Goal: Task Accomplishment & Management: Manage account settings

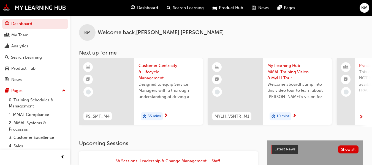
click at [191, 7] on span "Search Learning" at bounding box center [188, 8] width 31 height 6
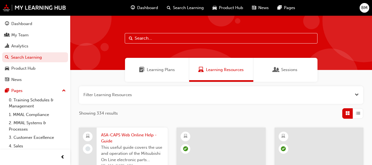
click at [170, 72] on span "Learning Plans" at bounding box center [161, 70] width 28 height 6
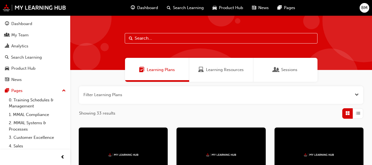
click at [173, 94] on button "button" at bounding box center [221, 95] width 284 height 18
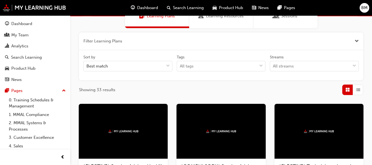
scroll to position [55, 0]
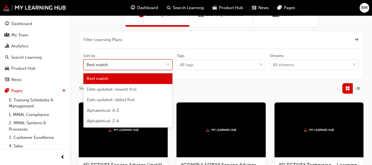
click at [155, 64] on div "Best match" at bounding box center [124, 65] width 80 height 10
click at [87, 64] on input "Sort by option Best match focused, 1 of 5. 5 results available. Use Up and Down…" at bounding box center [86, 64] width 1 height 5
click at [160, 63] on div "Best match" at bounding box center [124, 65] width 80 height 10
click at [87, 63] on input "Sort by option Best match focused, 1 of 5. 5 results available. Use Up and Down…" at bounding box center [86, 64] width 1 height 5
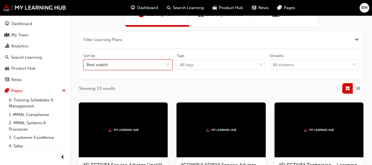
click at [222, 42] on button "button" at bounding box center [221, 40] width 284 height 18
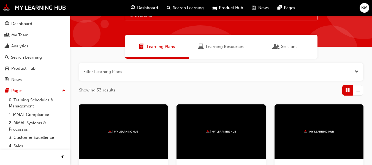
scroll to position [55, 0]
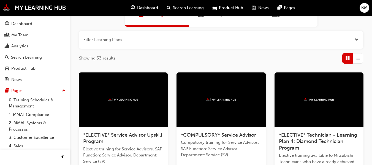
click at [184, 37] on button "button" at bounding box center [221, 40] width 284 height 18
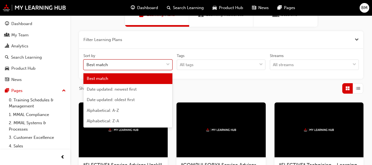
click at [162, 67] on div "Best match" at bounding box center [124, 65] width 80 height 10
click at [87, 67] on input "Sort by option Best match focused, 1 of 5. 5 results available. Use Up and Down…" at bounding box center [86, 64] width 1 height 5
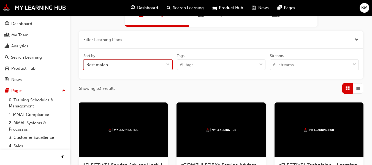
click at [162, 65] on div "Best match" at bounding box center [124, 65] width 80 height 10
click at [87, 65] on input "Sort by 0 results available. Select is focused ,type to refine list, press Down…" at bounding box center [86, 64] width 1 height 5
click at [258, 65] on div "tagOptions" at bounding box center [261, 65] width 8 height 10
click at [180, 65] on input "Tags All tags" at bounding box center [180, 64] width 1 height 5
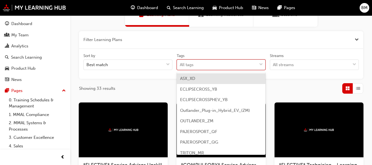
click at [245, 60] on div "All tags" at bounding box center [217, 65] width 80 height 10
click at [180, 62] on input "Tags option ASX_XD focused, 1 of 9. 9 results available. Use Up and Down to cho…" at bounding box center [180, 64] width 1 height 5
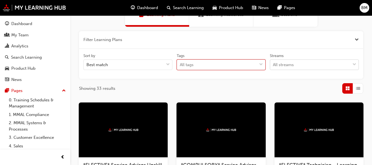
click at [280, 59] on div "All streams" at bounding box center [314, 64] width 89 height 10
click at [273, 62] on input "Streams All streams" at bounding box center [273, 64] width 1 height 5
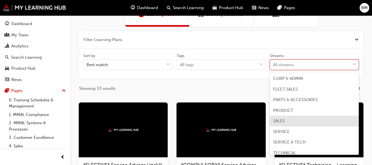
scroll to position [4, 0]
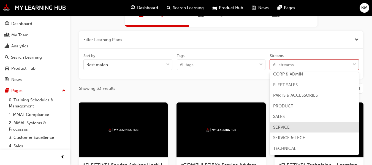
click at [296, 129] on div "SERVICE" at bounding box center [314, 127] width 89 height 11
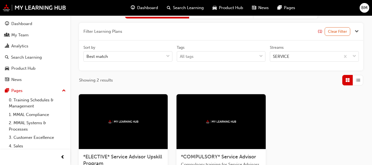
scroll to position [55, 0]
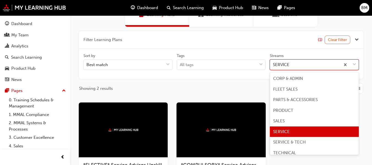
click at [298, 64] on div "SERVICE" at bounding box center [305, 65] width 70 height 10
click at [273, 64] on input "Streams option SERVICE focused, 6 of 8. 8 results available. Use Up and Down to…" at bounding box center [273, 64] width 1 height 5
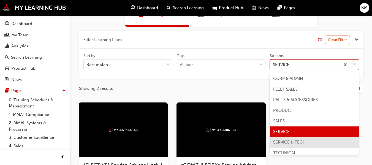
click at [301, 139] on div "SERVICE & TECH" at bounding box center [314, 142] width 89 height 11
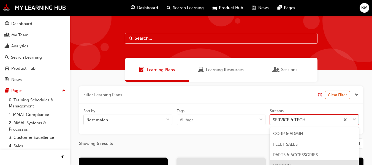
click at [305, 121] on body "Your version of Internet Explorer is outdated and not supported. Please upgrade…" at bounding box center [186, 82] width 372 height 165
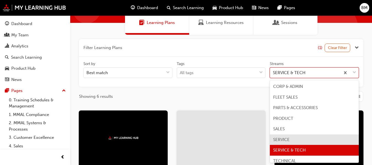
scroll to position [4, 0]
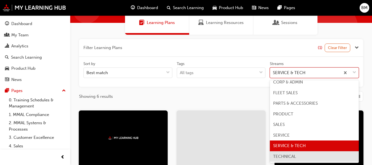
click at [301, 155] on div "TECHNICAL" at bounding box center [314, 156] width 89 height 11
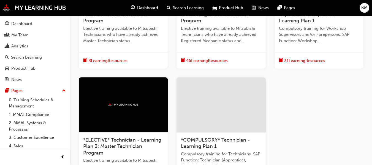
scroll to position [240, 0]
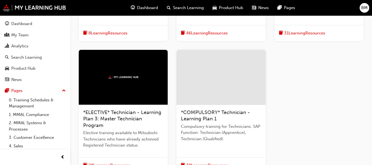
click at [199, 115] on div "*COMPULSORY* Technician - Learning Plan 1" at bounding box center [221, 115] width 80 height 13
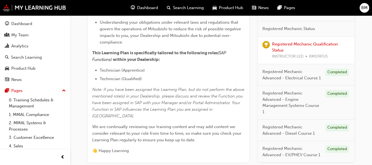
scroll to position [220, 0]
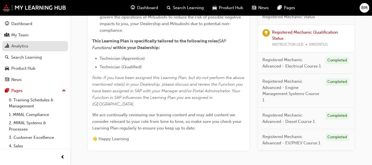
click at [35, 45] on div "Analytics" at bounding box center [35, 46] width 60 height 7
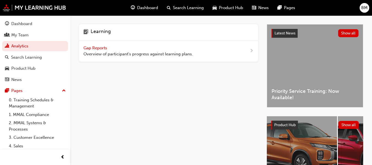
click at [105, 46] on span "Gap Reports" at bounding box center [95, 47] width 25 height 5
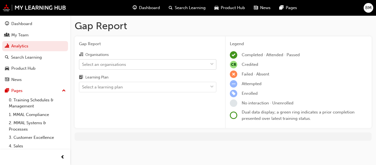
click at [114, 65] on div "Select an organisations" at bounding box center [104, 64] width 44 height 6
click at [83, 65] on input "Organisations Select an organisations" at bounding box center [82, 64] width 1 height 5
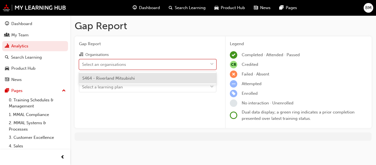
click at [116, 81] on div "S464 - Riverland Mitsubishi" at bounding box center [147, 78] width 137 height 11
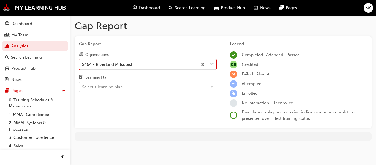
click at [126, 89] on div "Select a learning plan" at bounding box center [143, 87] width 129 height 10
click at [83, 89] on input "Learning Plan Select a learning plan" at bounding box center [82, 86] width 1 height 5
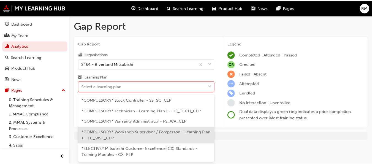
scroll to position [229, 0]
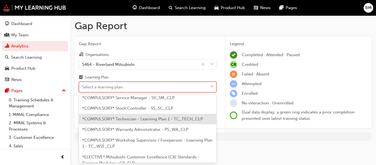
click at [147, 120] on span "*COMPULSORY* Technician - Learning Plan 1 - TC_TECH_CLP" at bounding box center [142, 118] width 121 height 5
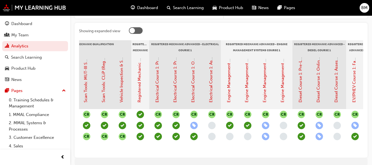
scroll to position [0, 342]
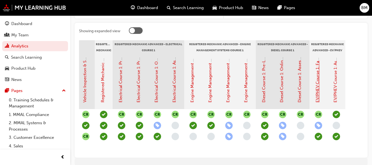
click at [318, 96] on link "EV/PHEV Course 1: Face to Face Instructor Led Training (Registered Mechanic Adv…" at bounding box center [317, 17] width 5 height 169
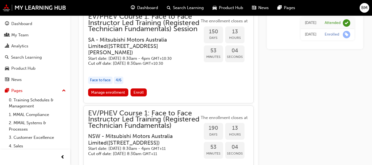
scroll to position [947, 0]
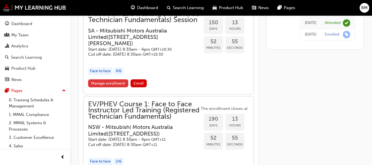
click at [115, 87] on link "Manage enrollment" at bounding box center [108, 83] width 40 height 8
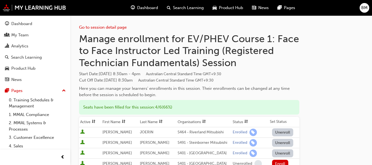
scroll to position [28, 0]
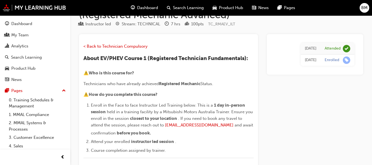
scroll to position [947, 0]
